Goal: Information Seeking & Learning: Learn about a topic

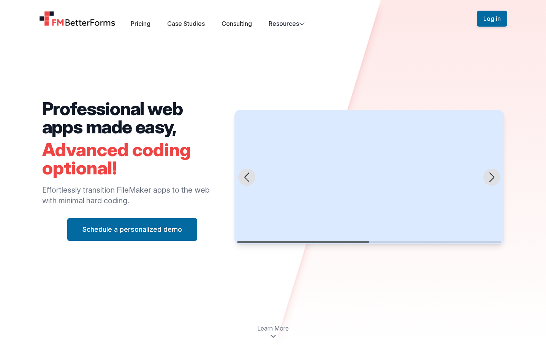
click at [491, 179] on icon "Next slide" at bounding box center [491, 176] width 5 height 9
click at [492, 177] on icon "Next slide" at bounding box center [491, 176] width 9 height 9
click at [191, 22] on link "Case Studies" at bounding box center [186, 24] width 38 height 8
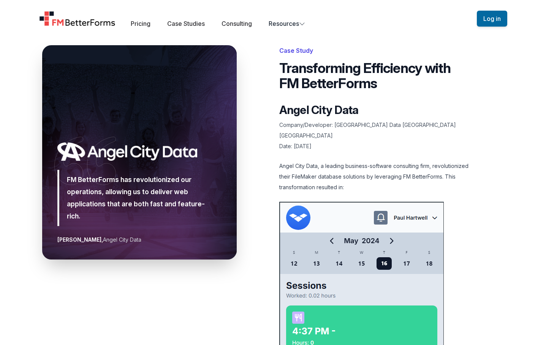
scroll to position [150, 0]
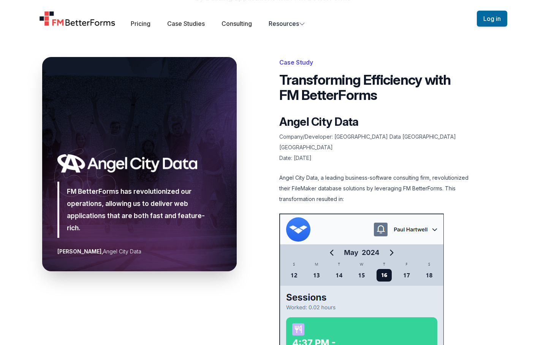
click at [83, 25] on img "Home" at bounding box center [77, 18] width 77 height 15
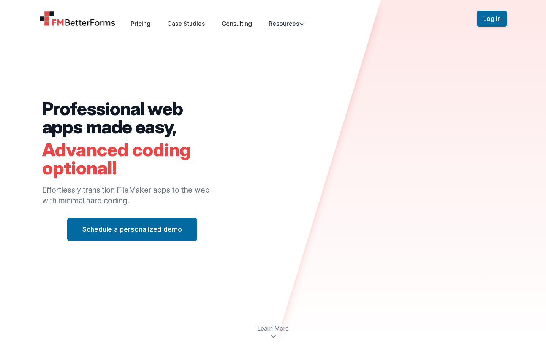
click at [109, 323] on div "Learn More" at bounding box center [273, 331] width 546 height 27
click at [304, 121] on div "Professional web apps made easy, Advanced coding optional! Effortlessly transit…" at bounding box center [273, 177] width 486 height 257
click at [417, 139] on div "Professional web apps made easy, Advanced coding optional! Effortlessly transit…" at bounding box center [273, 177] width 486 height 257
